Goal: Transaction & Acquisition: Subscribe to service/newsletter

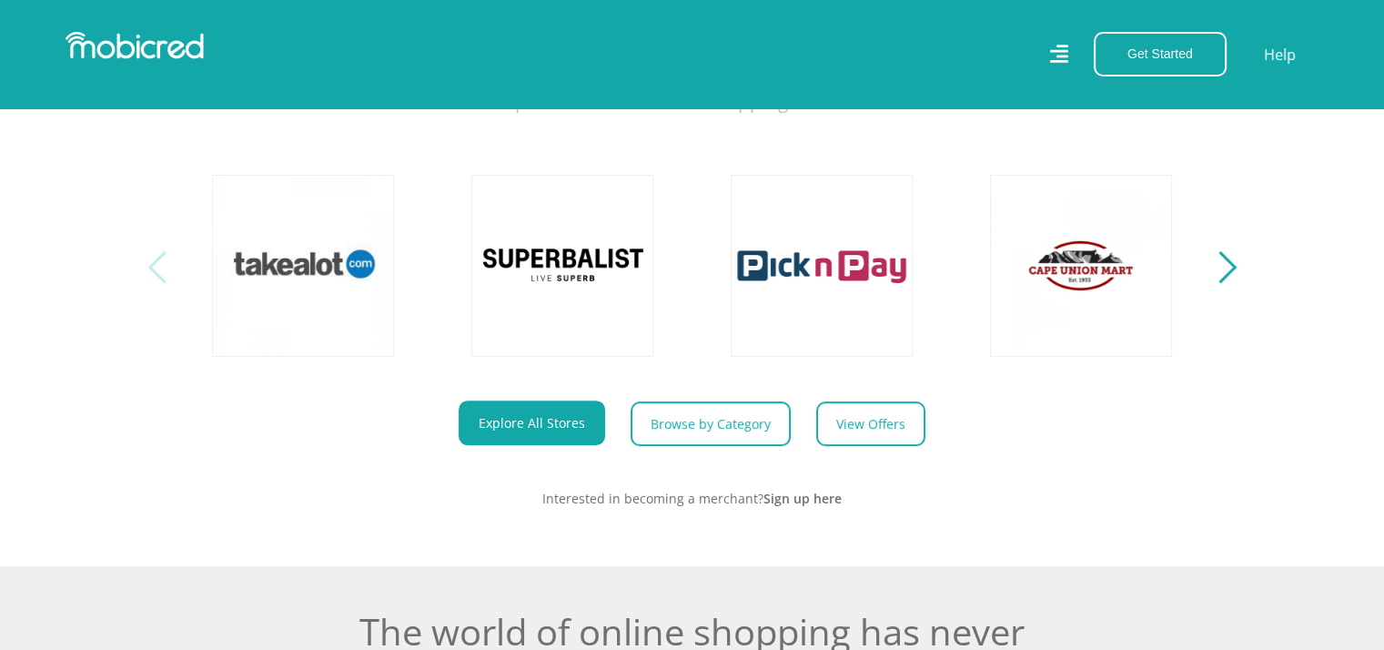
scroll to position [581, 0]
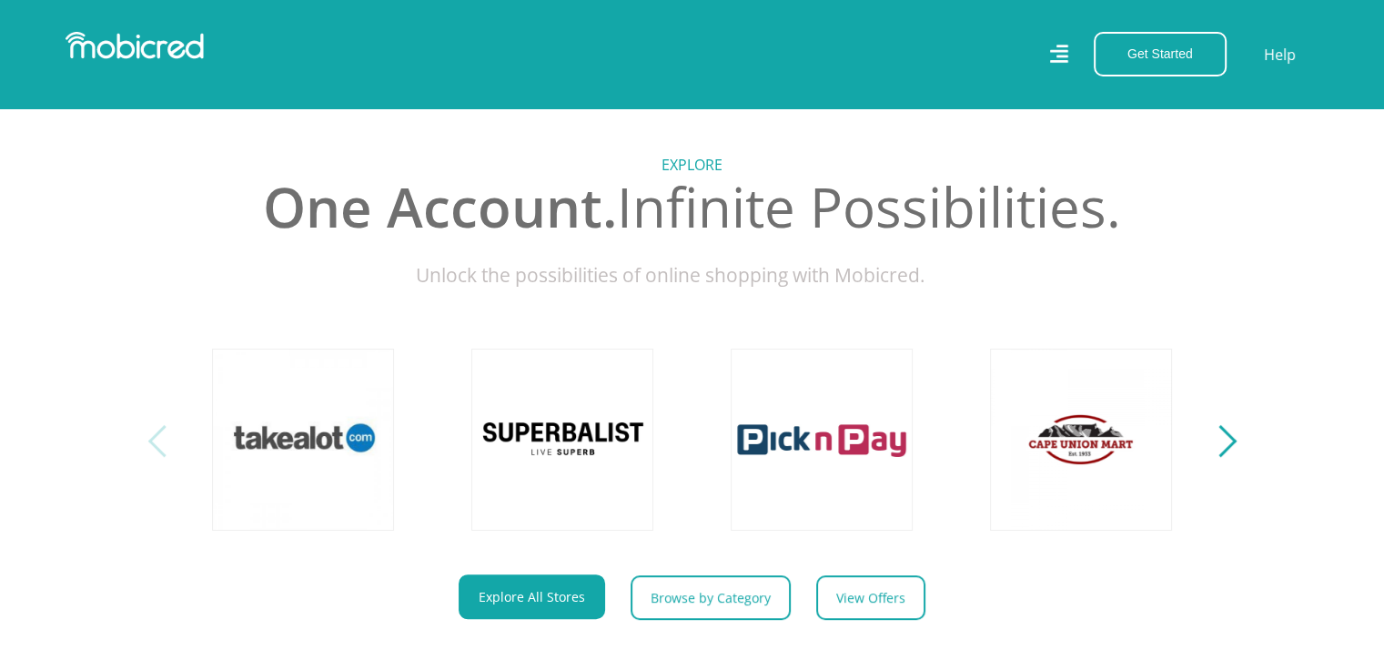
click at [1220, 451] on div "Next" at bounding box center [1220, 441] width 32 height 32
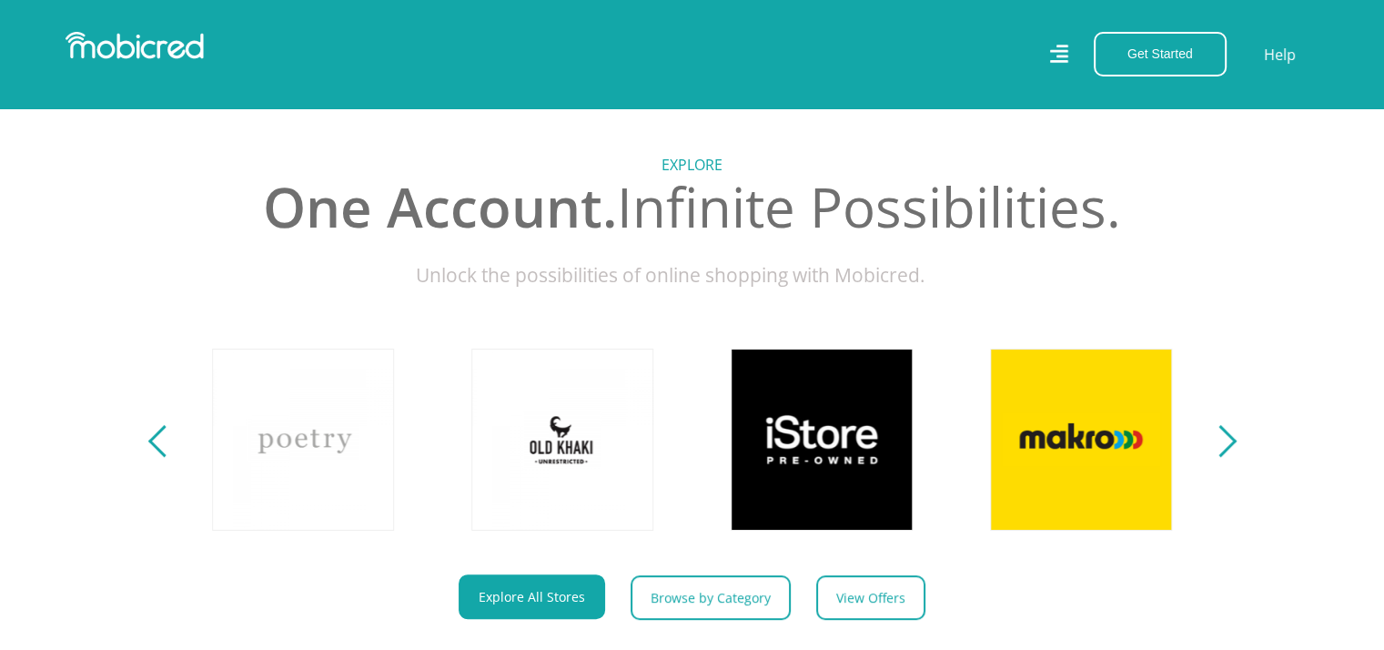
click at [1220, 451] on div "Next" at bounding box center [1220, 441] width 32 height 32
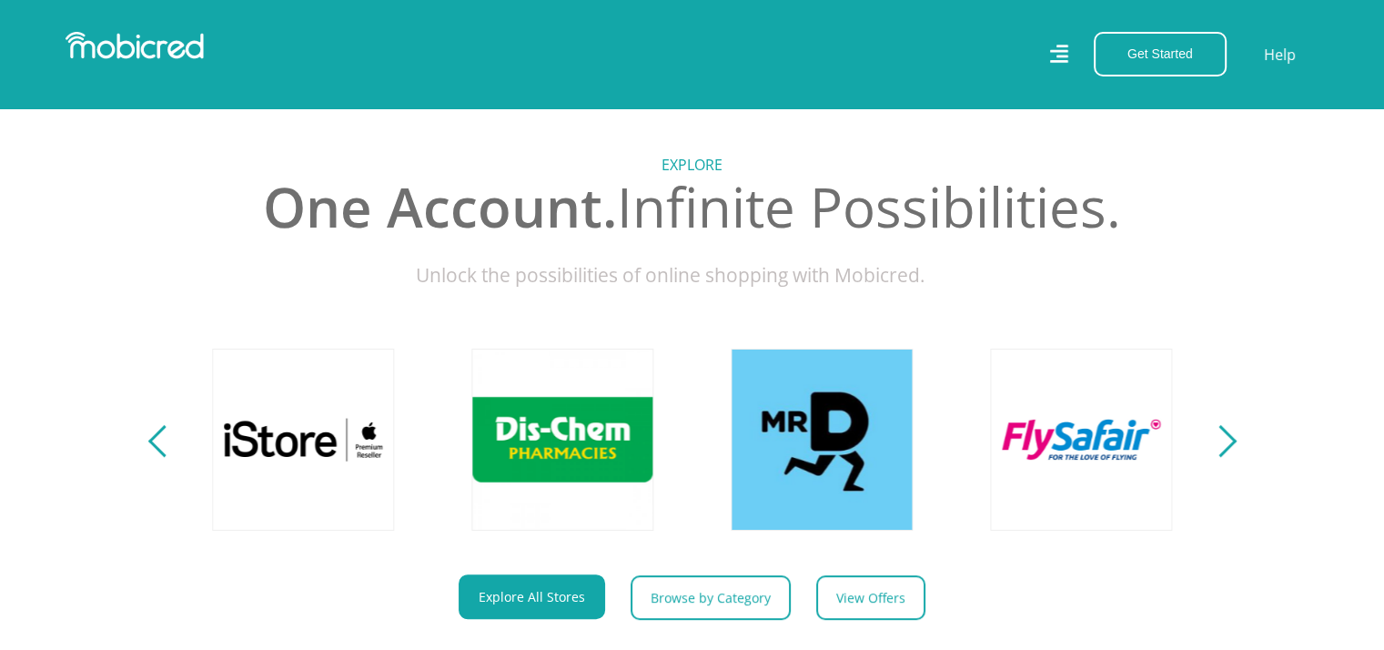
click at [1220, 451] on div "Next" at bounding box center [1220, 441] width 32 height 32
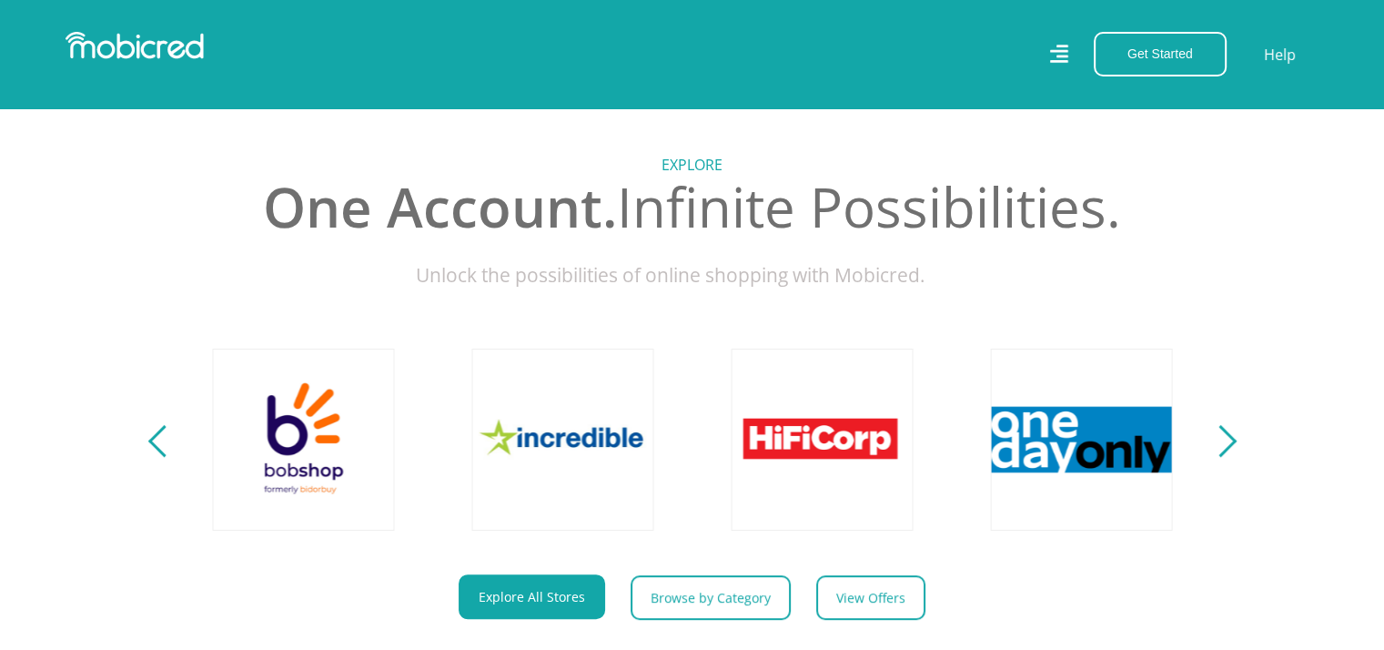
click at [1220, 451] on div "Next" at bounding box center [1220, 441] width 32 height 32
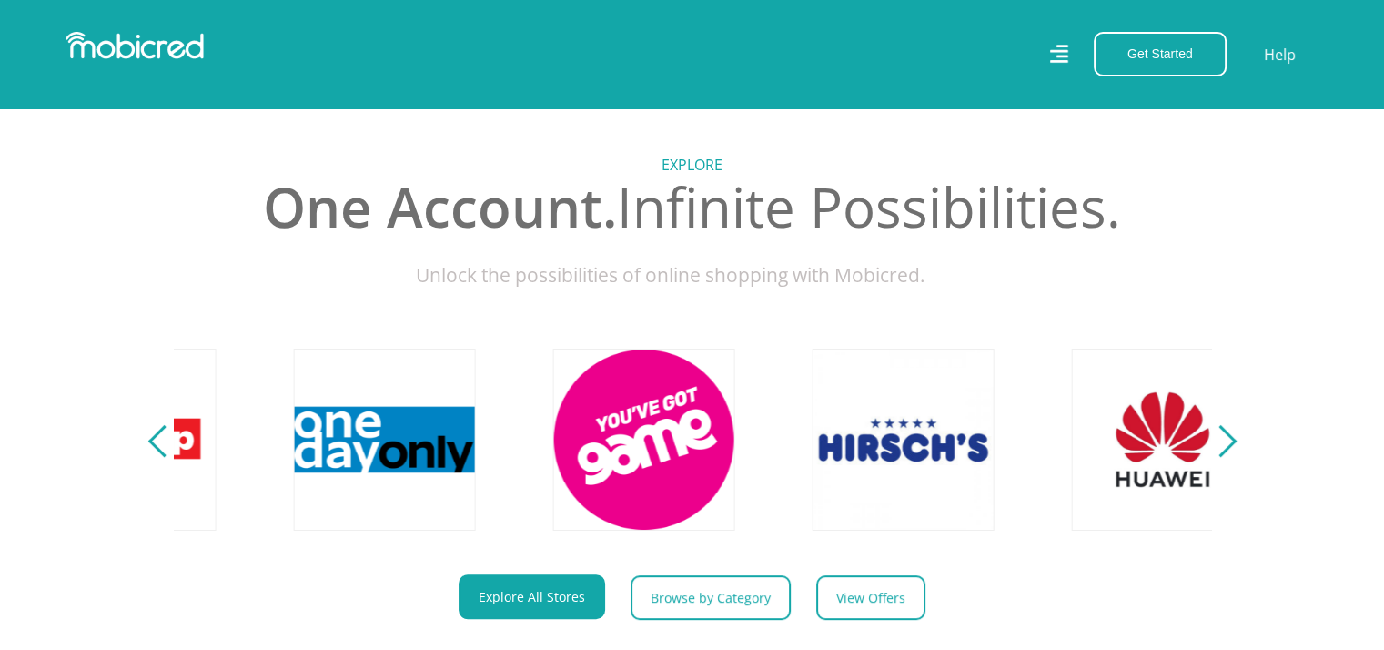
scroll to position [0, 4151]
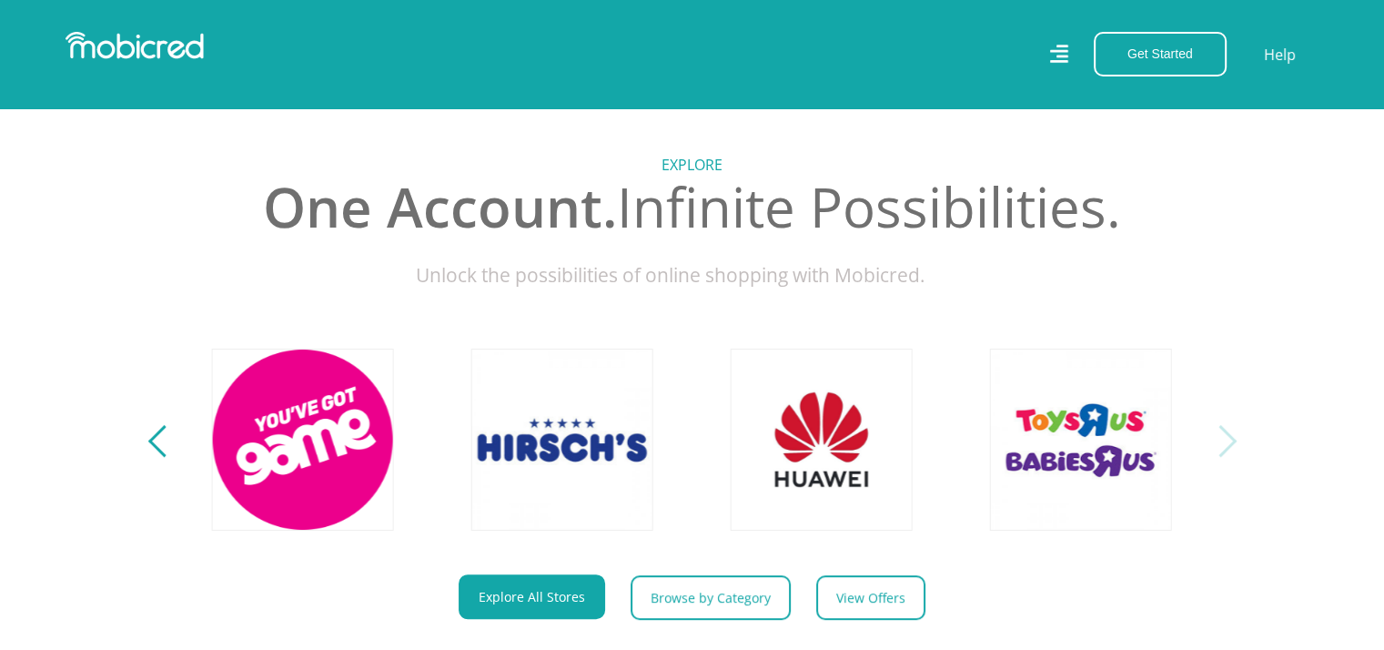
click at [1220, 451] on div "Next" at bounding box center [1220, 441] width 32 height 32
click at [1227, 447] on div "Next" at bounding box center [1220, 441] width 32 height 32
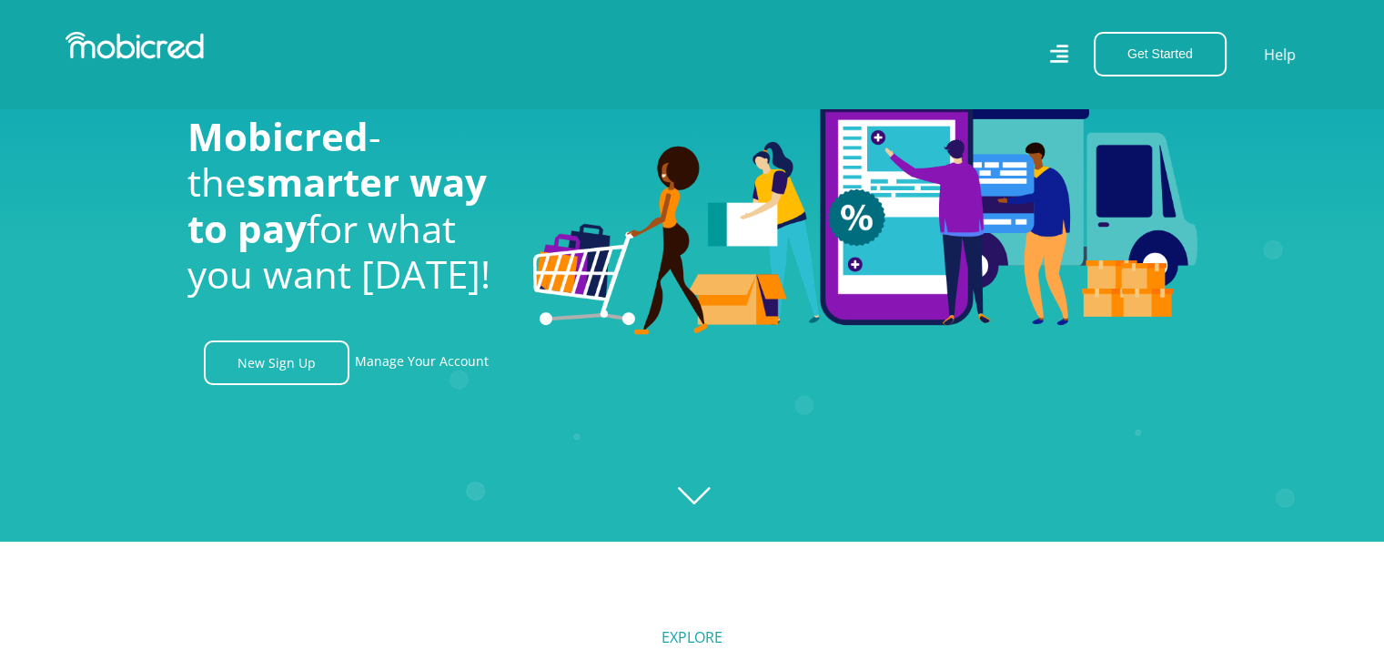
scroll to position [0, 0]
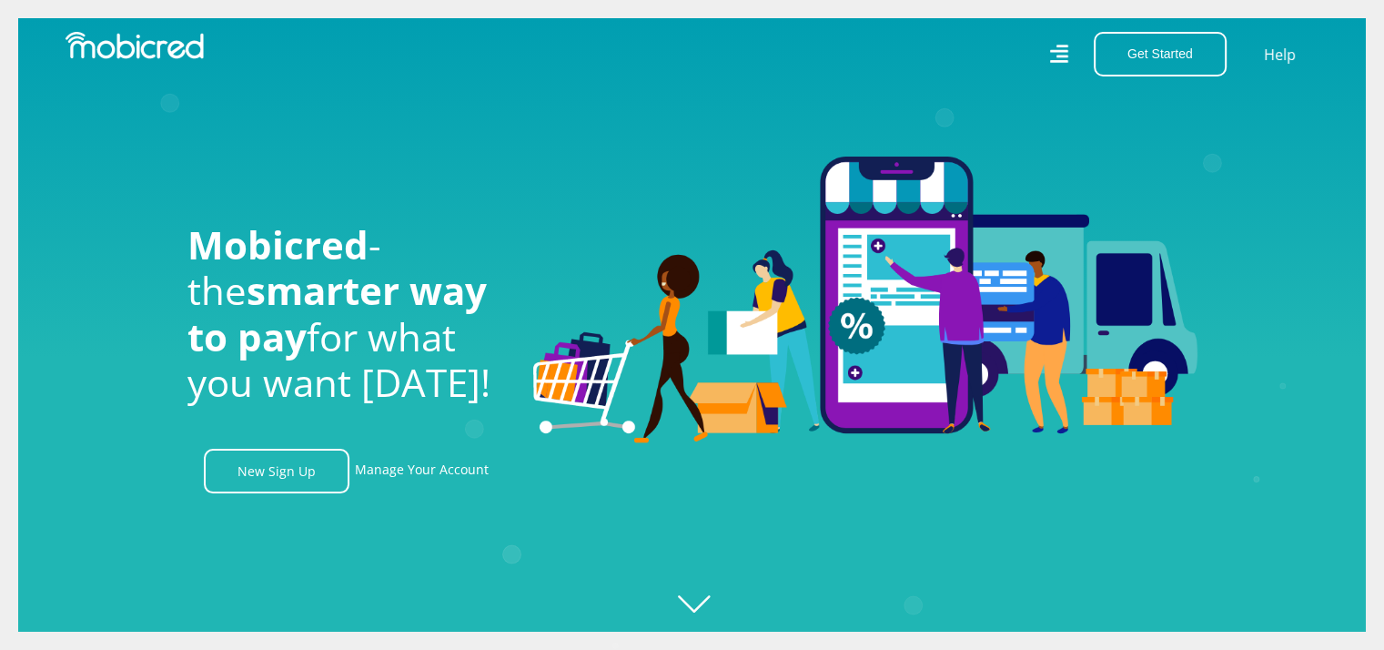
click at [1060, 55] on icon at bounding box center [1059, 54] width 19 height 27
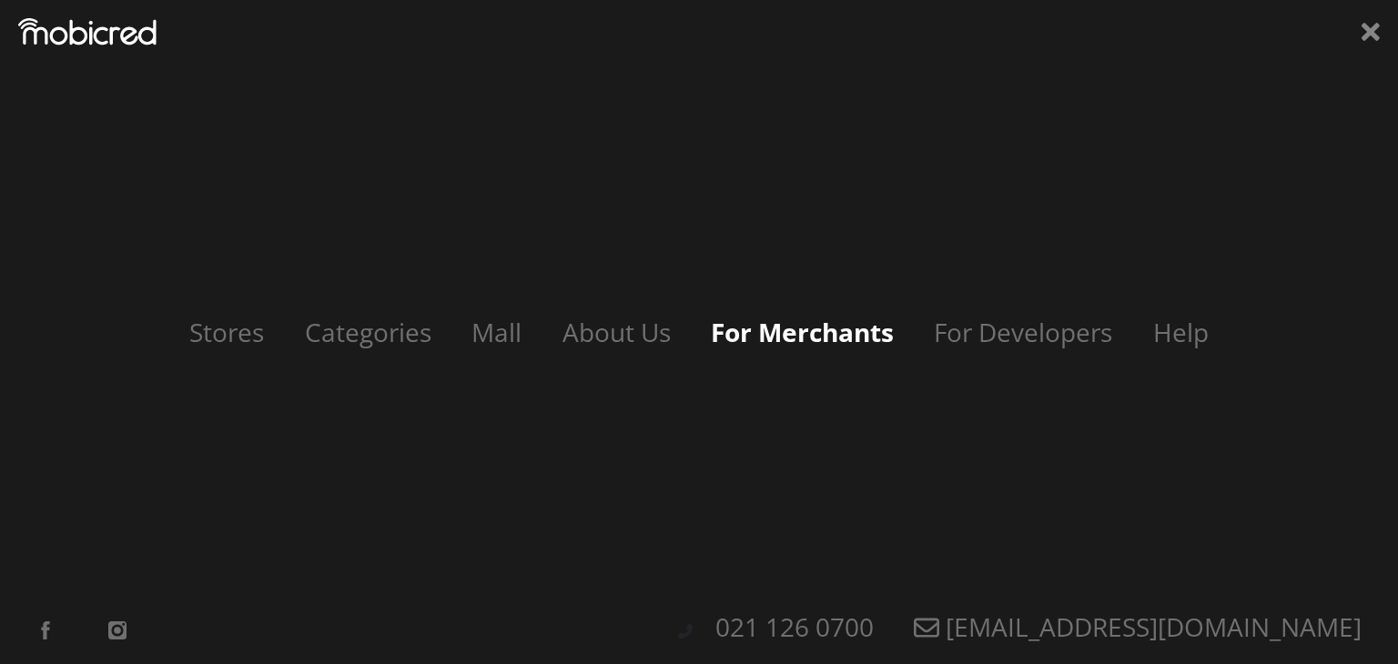
click at [779, 334] on link "For Merchants" at bounding box center [802, 332] width 219 height 35
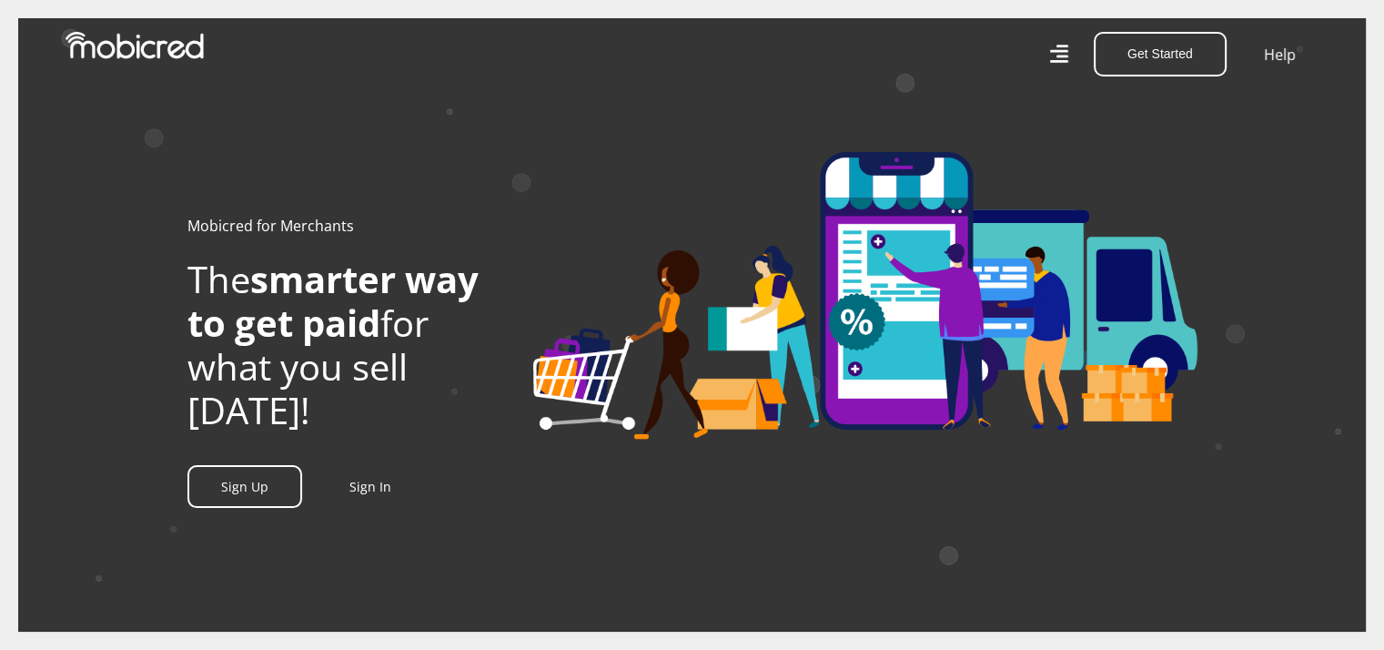
scroll to position [0, 1557]
click at [373, 484] on div "Sign Up Sign In" at bounding box center [347, 487] width 319 height 22
click at [371, 494] on link "Sign In" at bounding box center [371, 486] width 42 height 17
click at [1274, 54] on link "Help" at bounding box center [1280, 54] width 37 height 26
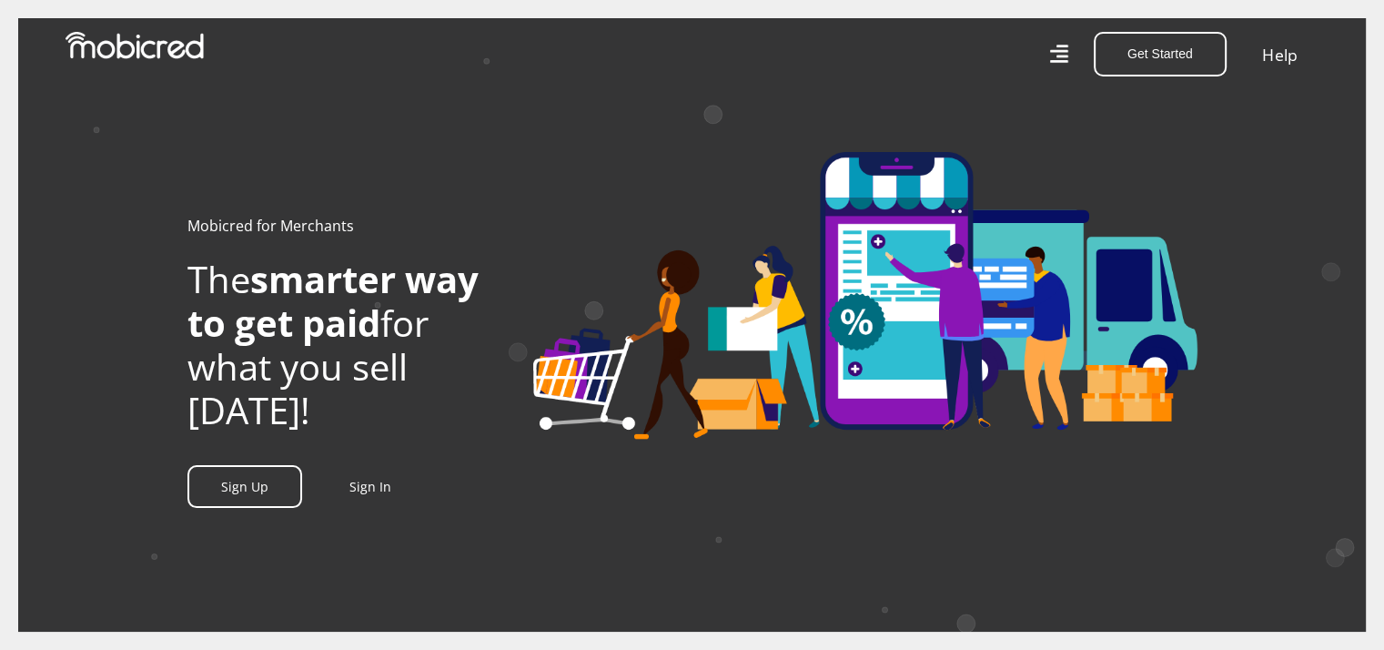
scroll to position [0, 2776]
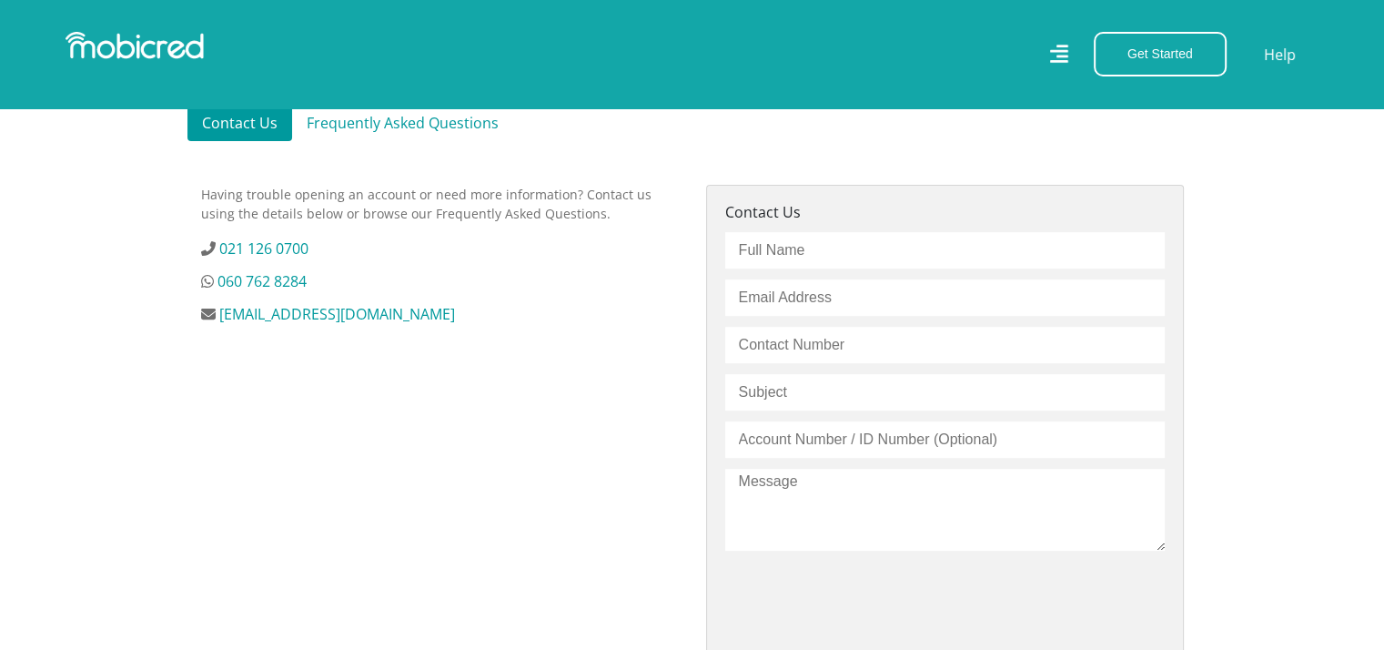
scroll to position [546, 0]
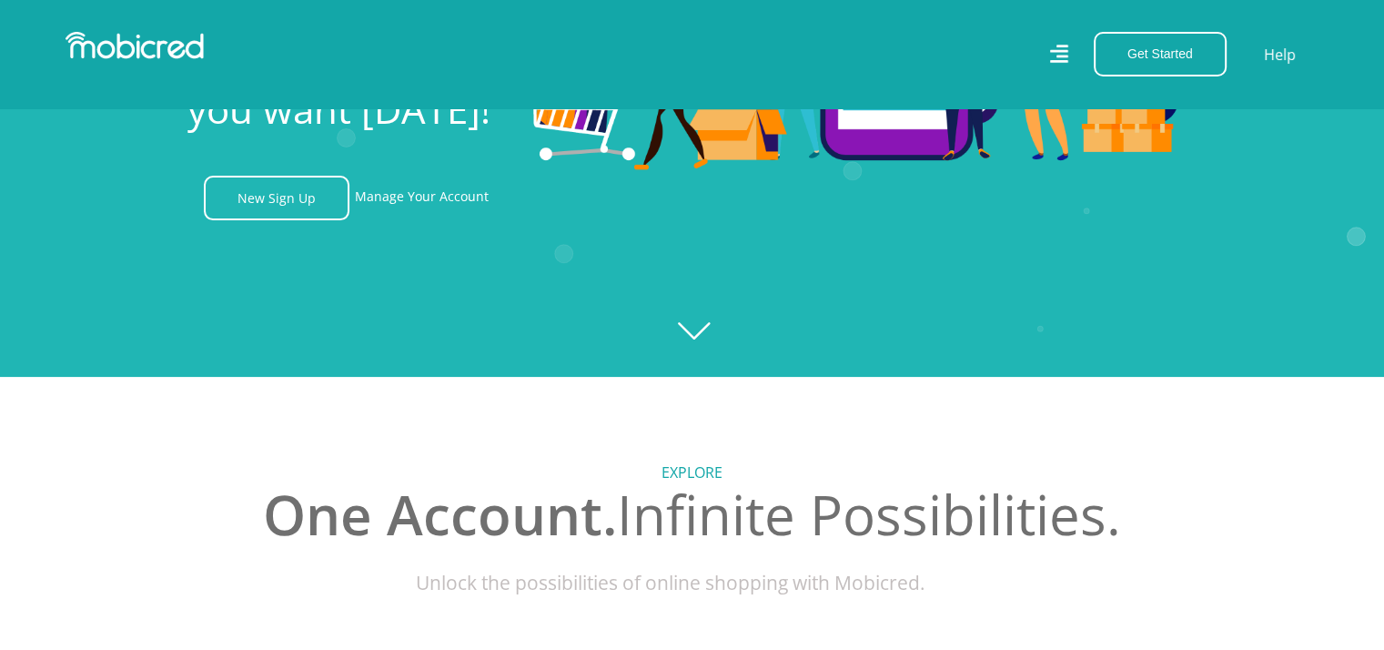
scroll to position [0, 1296]
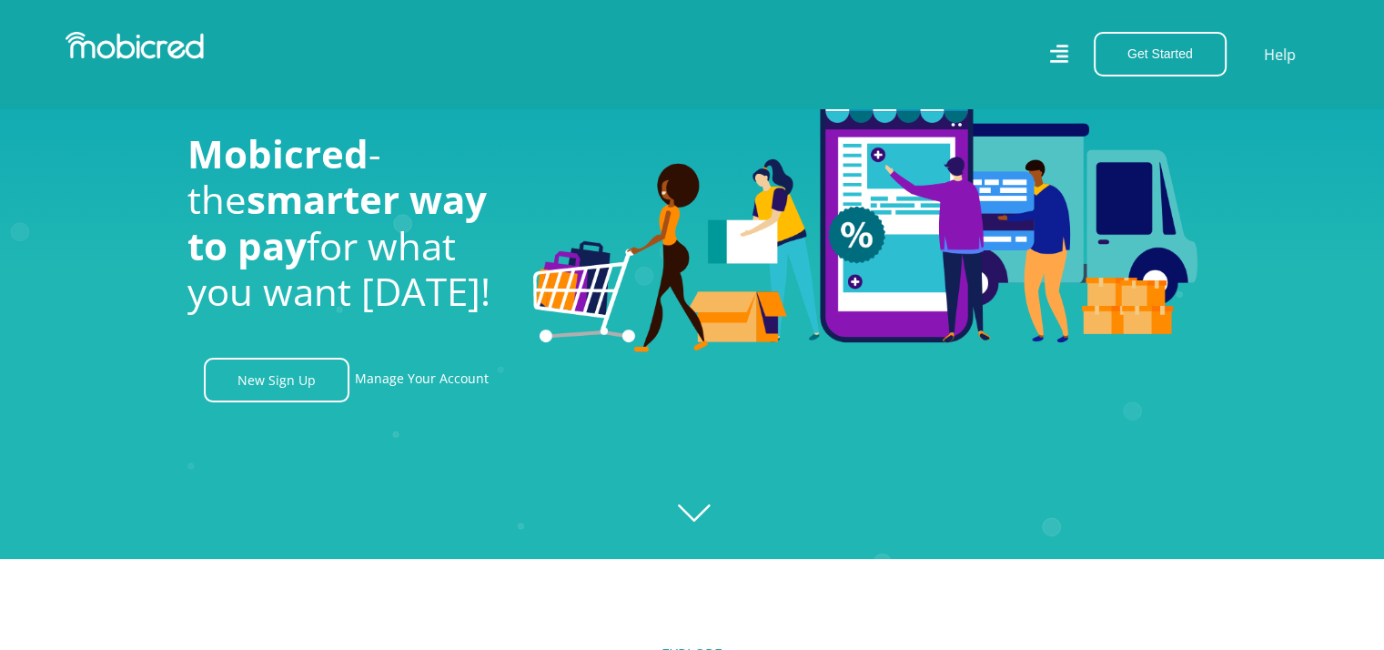
scroll to position [0, 4151]
click at [879, 240] on img at bounding box center [865, 210] width 664 height 288
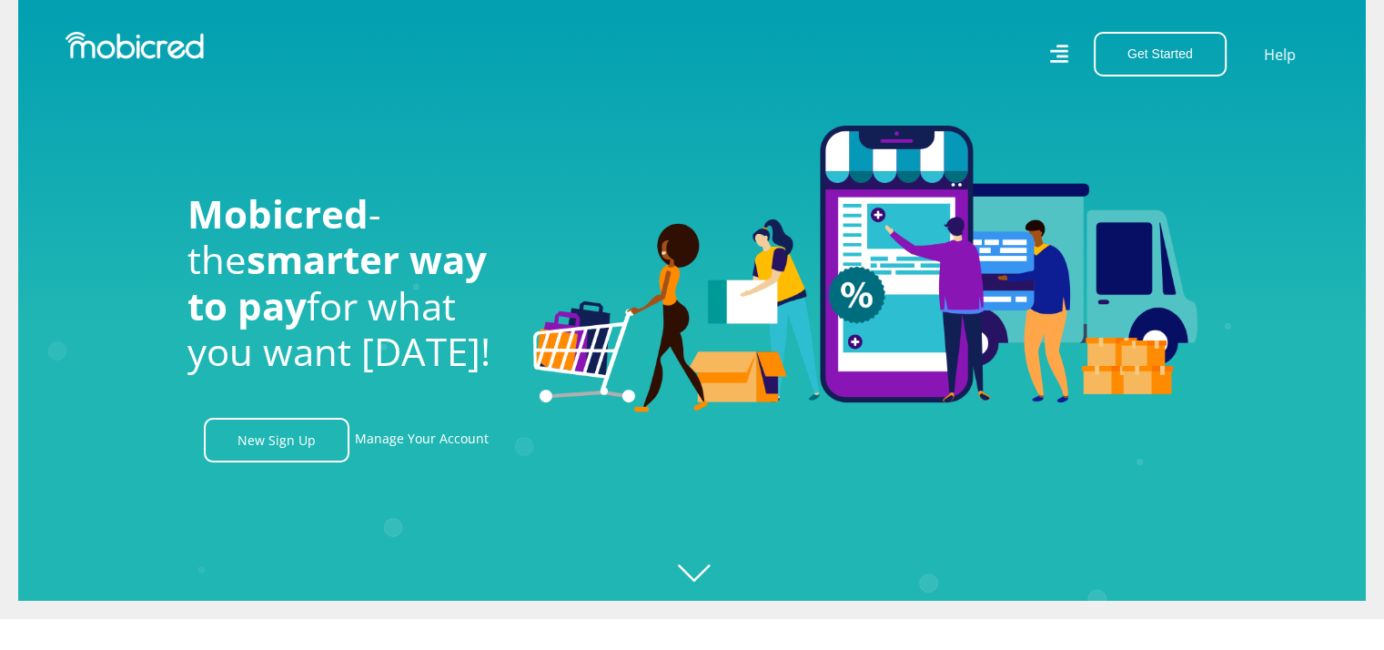
scroll to position [0, 0]
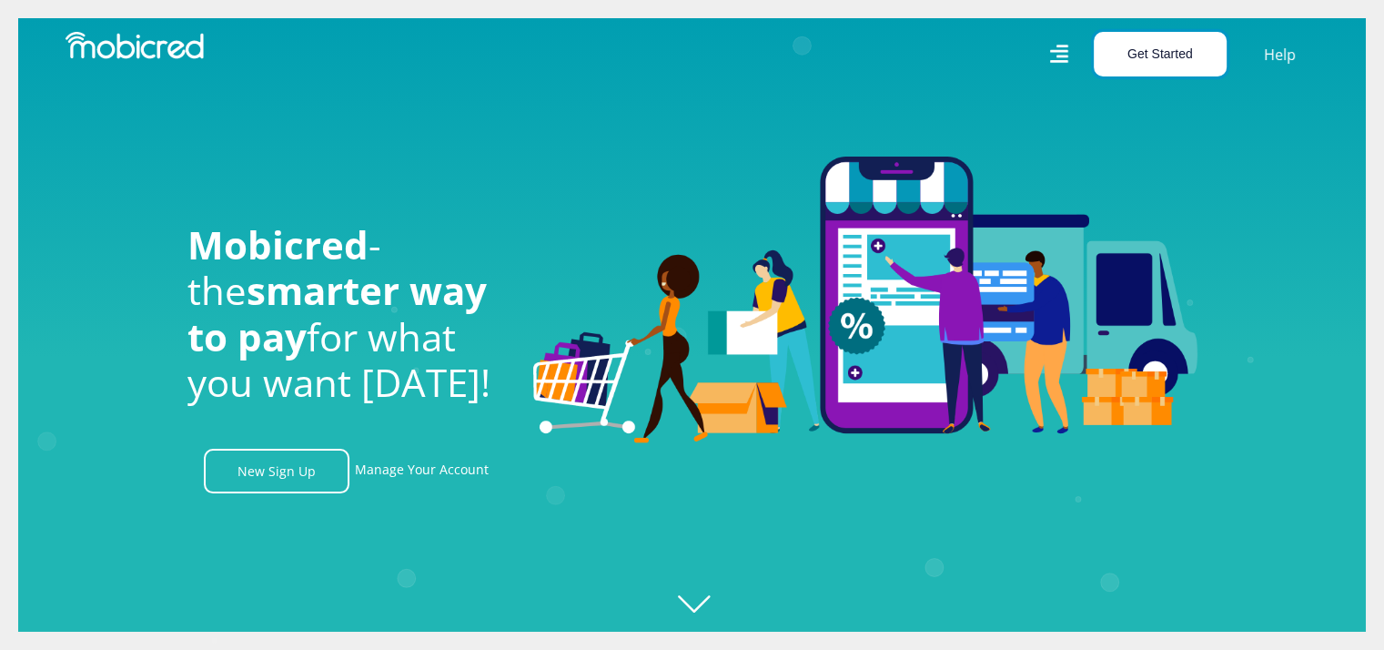
click at [1151, 46] on button "Get Started" at bounding box center [1160, 54] width 133 height 45
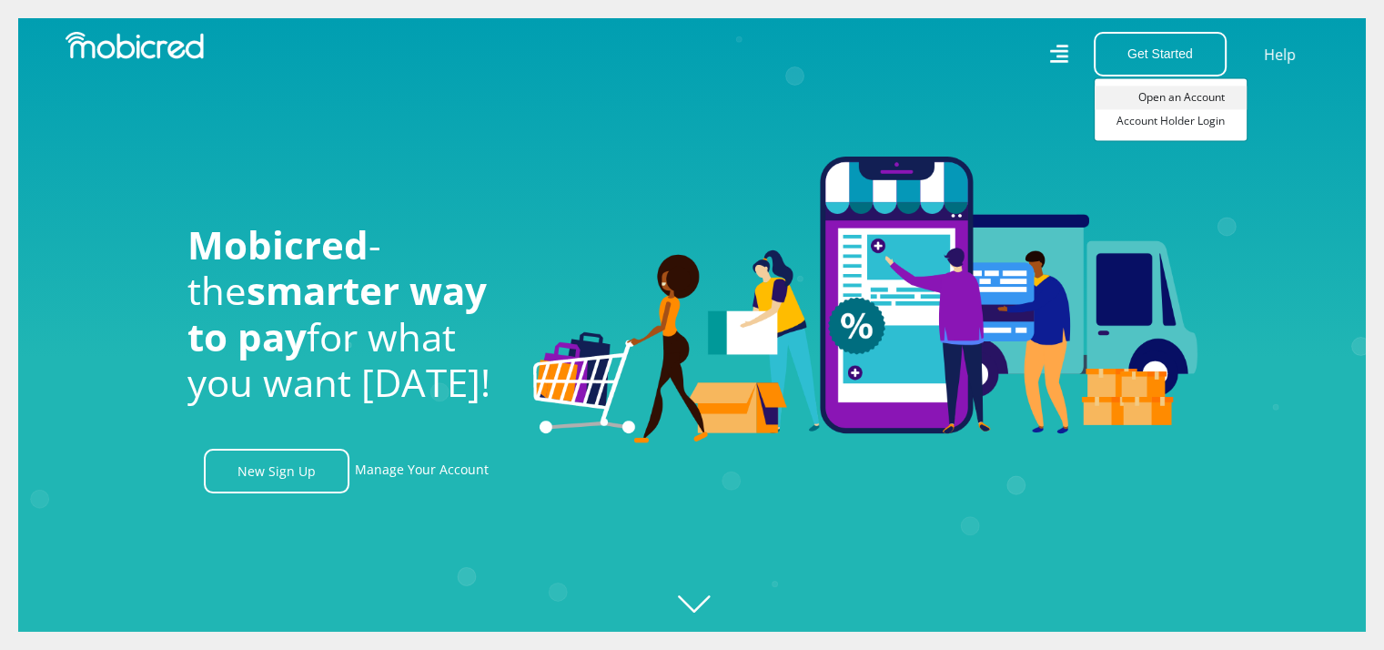
click at [1161, 97] on link "Open an Account" at bounding box center [1171, 98] width 152 height 24
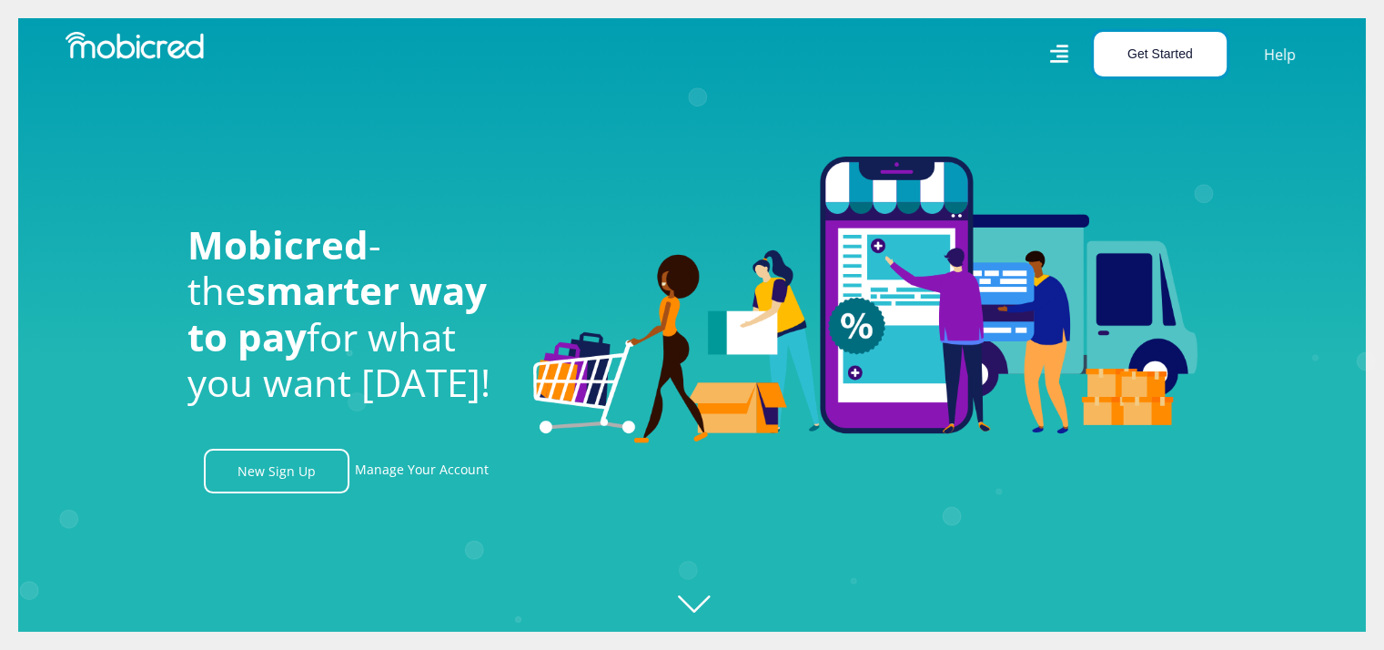
click at [1148, 52] on button "Get Started" at bounding box center [1160, 54] width 133 height 45
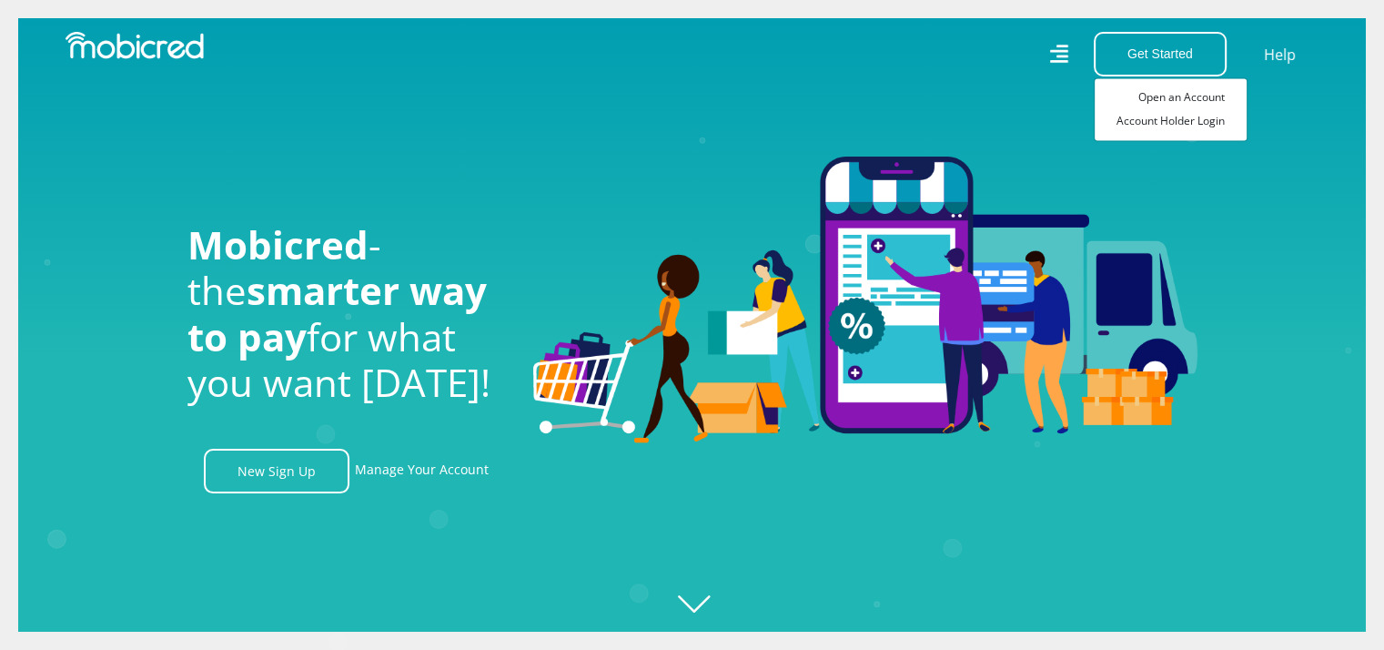
scroll to position [0, 1038]
